Goal: Information Seeking & Learning: Learn about a topic

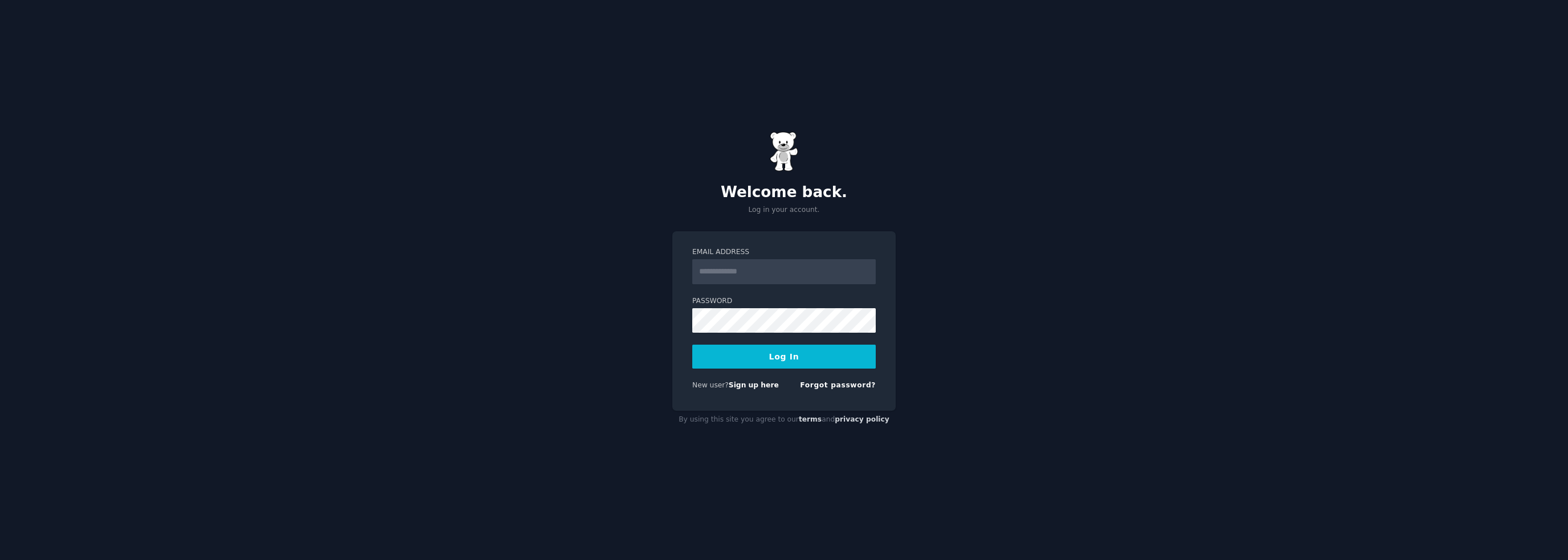
click at [725, 268] on input "Email Address" at bounding box center [784, 271] width 184 height 25
type input "**********"
click at [831, 358] on button "Log In" at bounding box center [784, 356] width 184 height 24
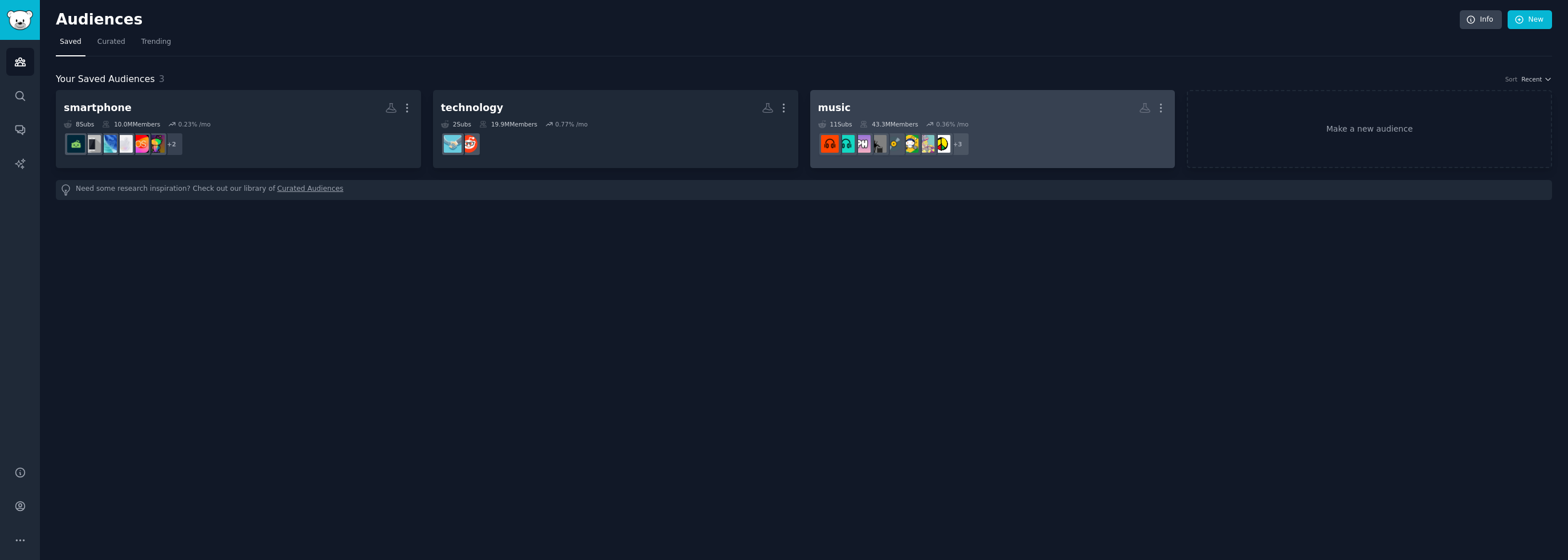
click at [918, 109] on h2 "music More" at bounding box center [993, 108] width 349 height 20
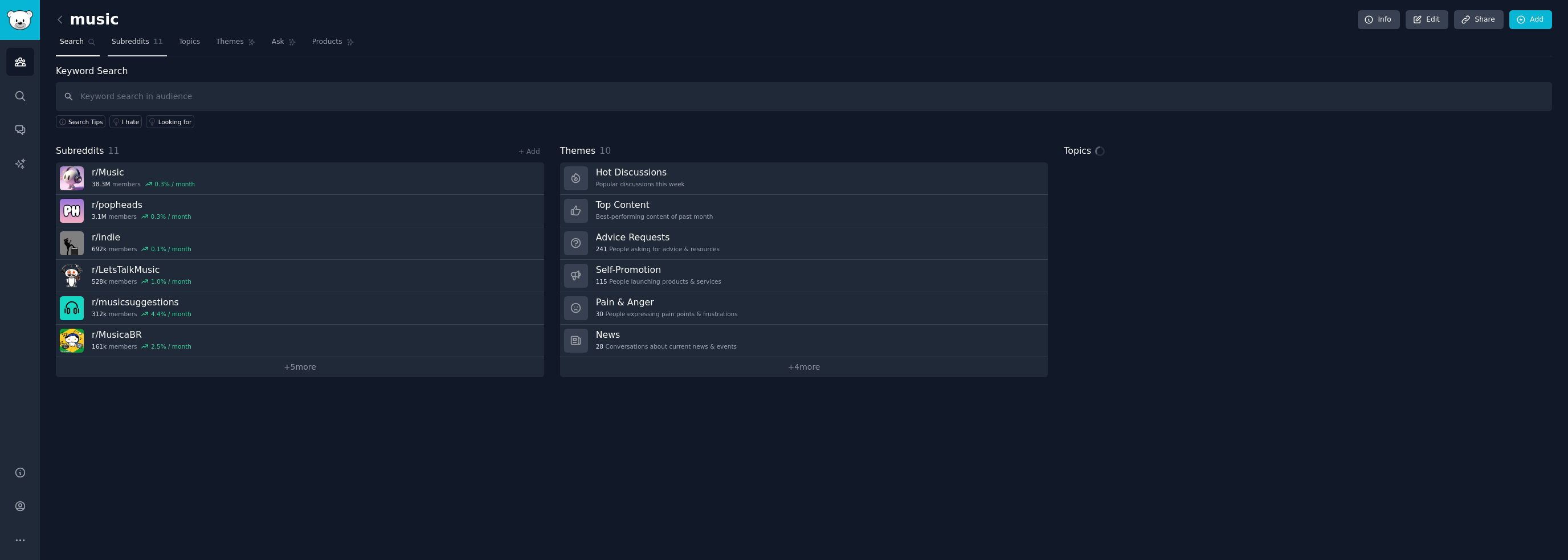
click at [132, 39] on span "Subreddits" at bounding box center [130, 42] width 37 height 10
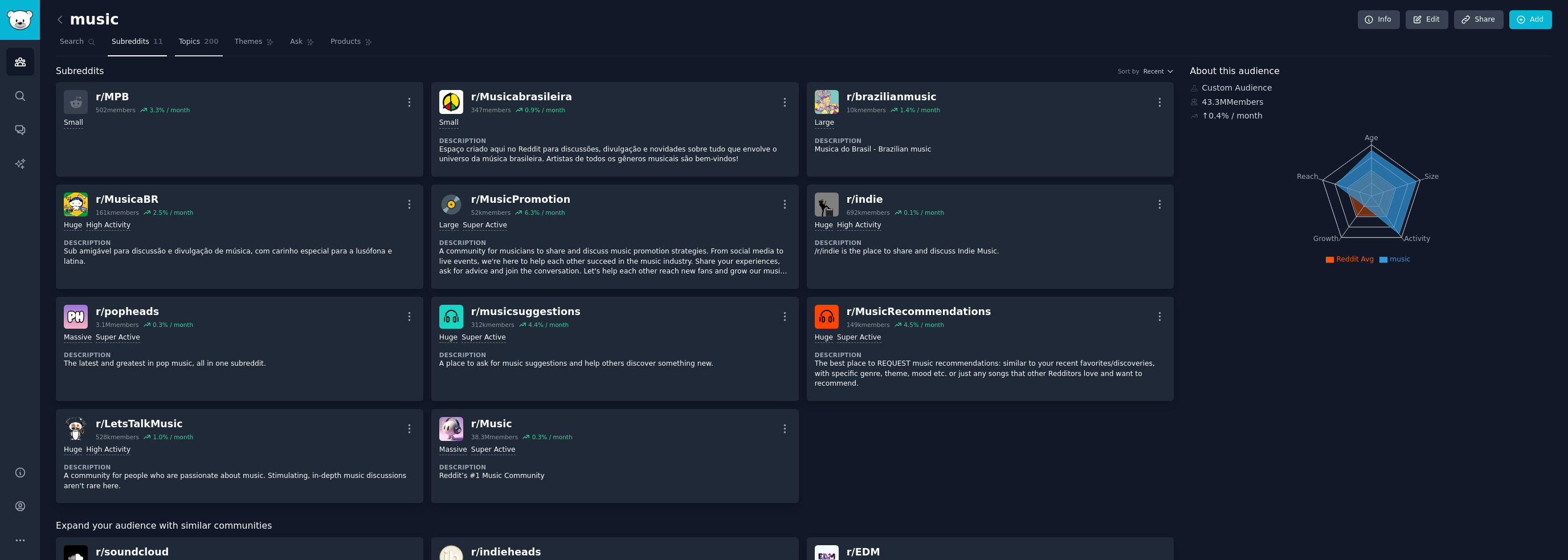
click at [175, 38] on link "Topics 200" at bounding box center [198, 44] width 48 height 23
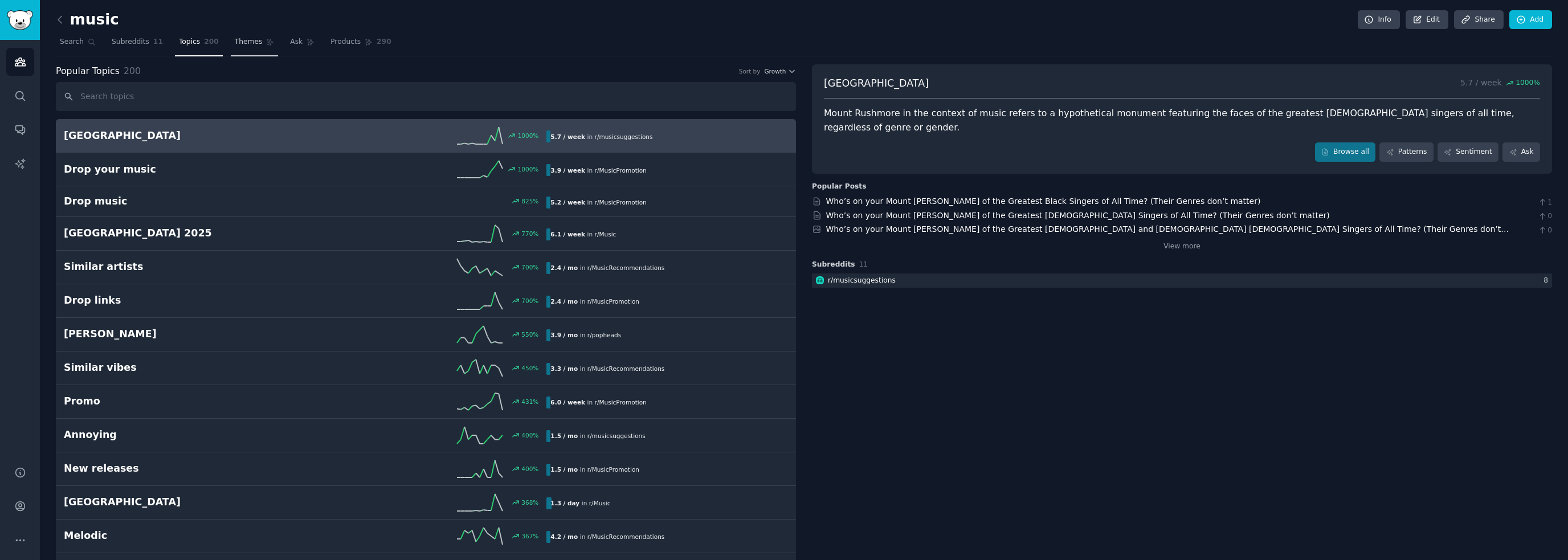
click at [242, 41] on span "Themes" at bounding box center [248, 42] width 28 height 10
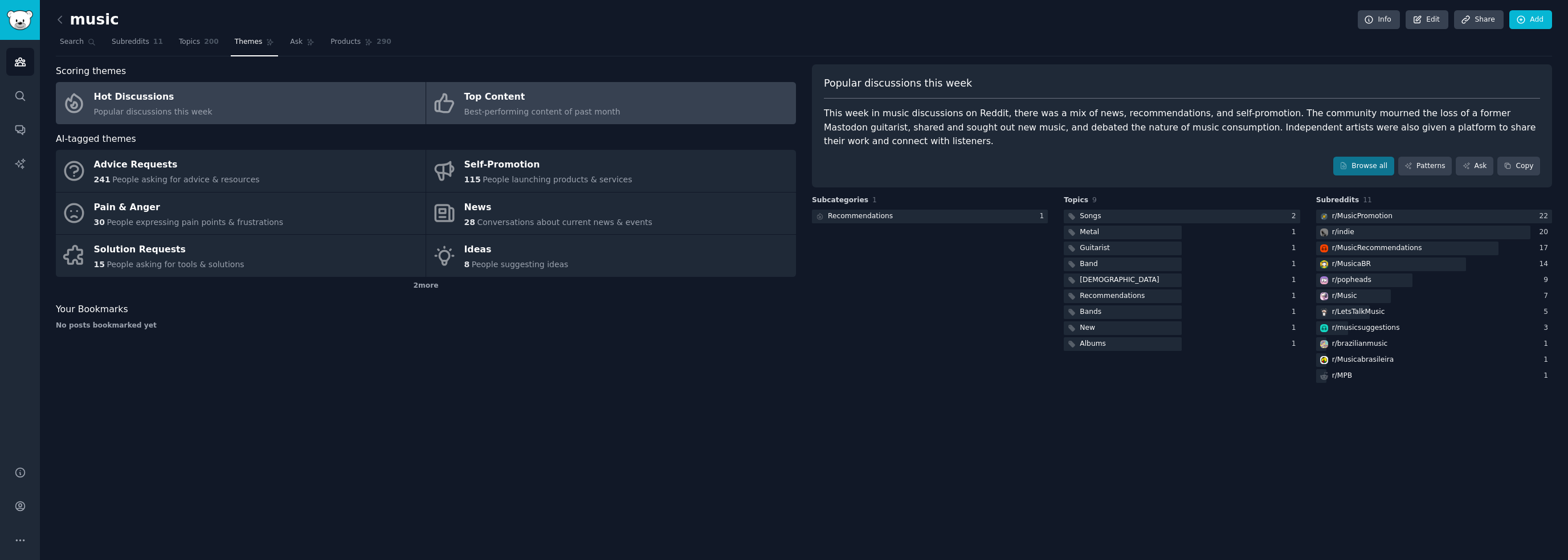
click at [586, 100] on div "Top Content" at bounding box center [543, 97] width 156 height 18
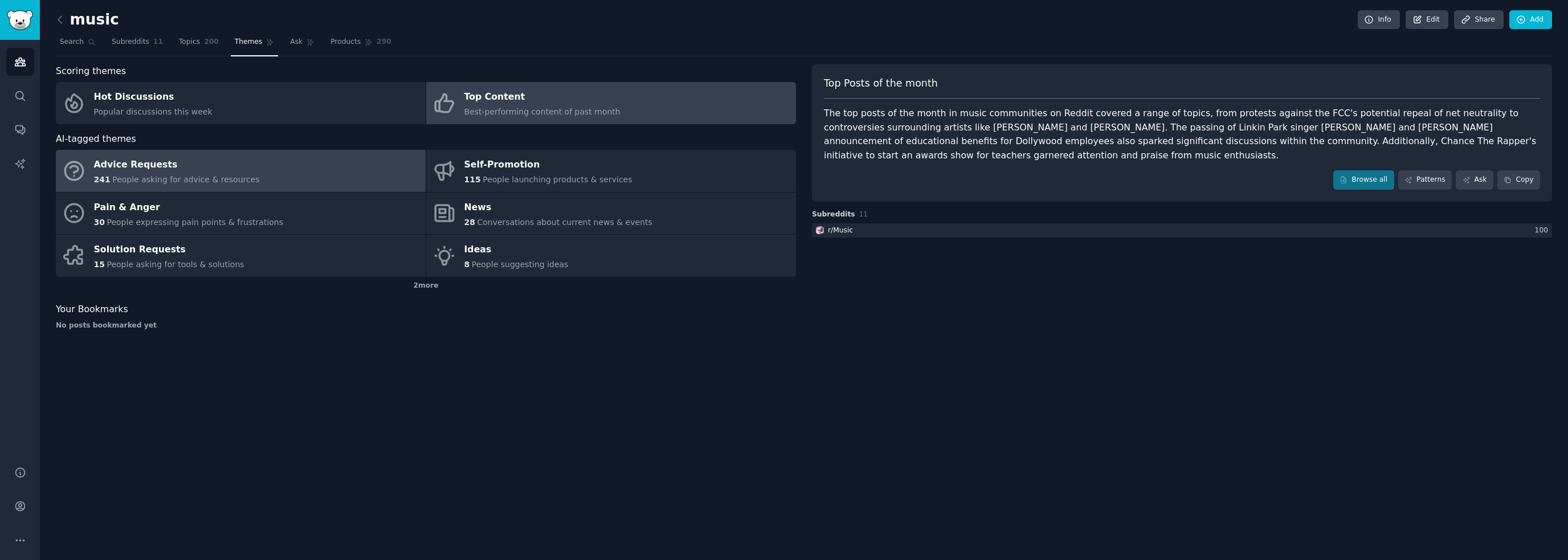
click at [196, 180] on span "People asking for advice & resources" at bounding box center [186, 179] width 147 height 9
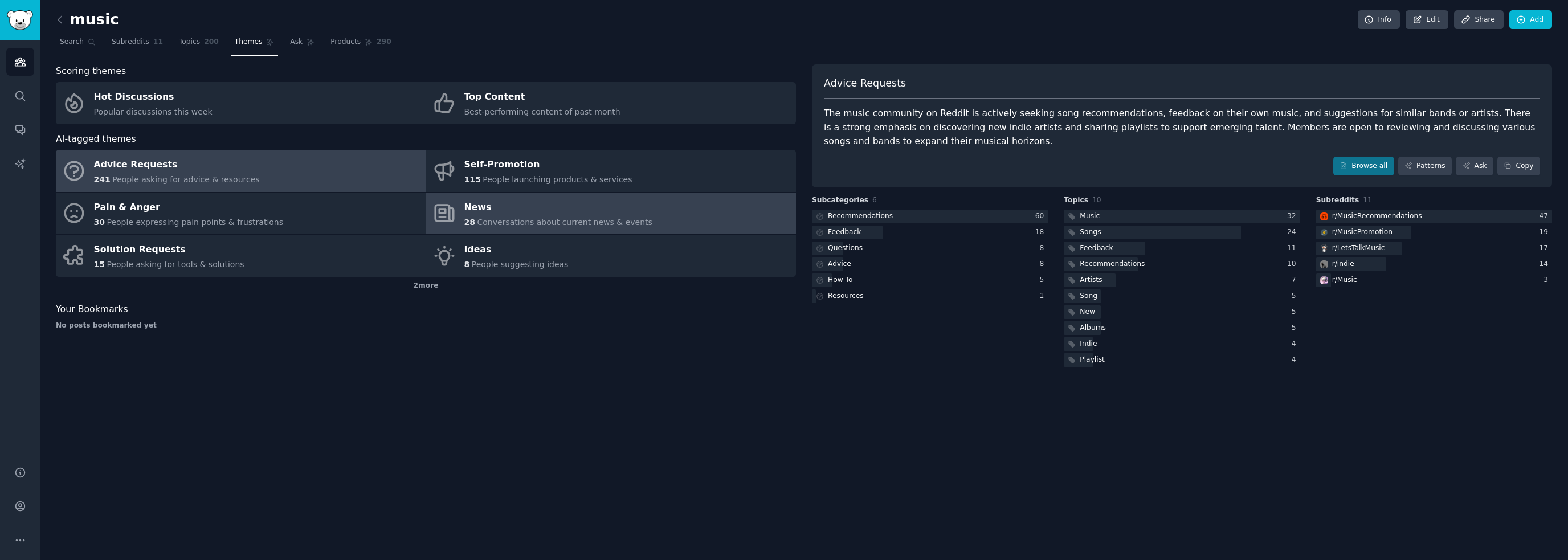
click at [485, 224] on span "Conversations about current news & events" at bounding box center [564, 222] width 175 height 9
